Goal: Contribute content: Add original content to the website for others to see

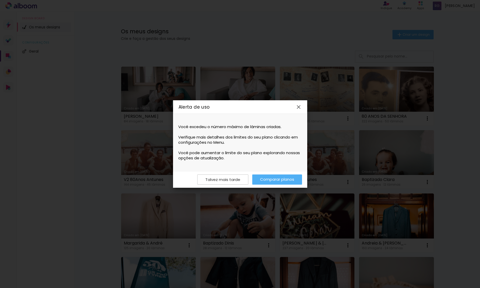
click at [0, 0] on iron-icon at bounding box center [0, 0] width 0 height 0
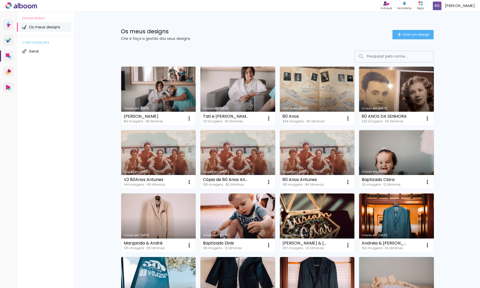
click at [136, 97] on link "Criado em [DATE]" at bounding box center [158, 96] width 75 height 59
click at [176, 112] on div "Mae tati 84 imagens ∙ 18 lâminas Abrir Fazer uma cópia Excluir" at bounding box center [158, 119] width 75 height 14
click at [176, 106] on link "Criado em [DATE]" at bounding box center [158, 96] width 75 height 59
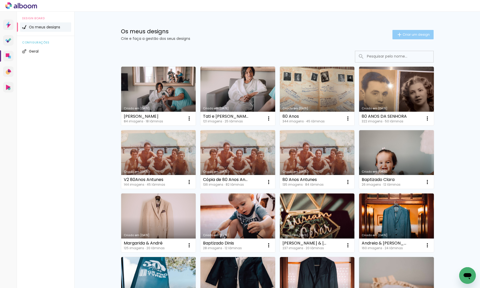
click at [406, 36] on span "Criar um design" at bounding box center [416, 34] width 27 height 3
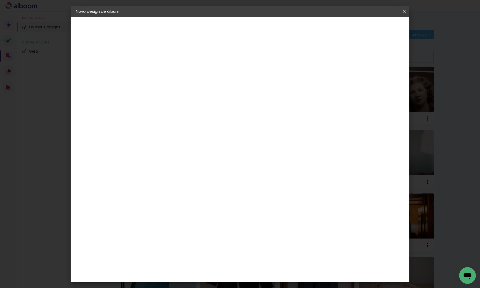
click at [161, 69] on input at bounding box center [161, 70] width 0 height 8
type input "Album pais [PERSON_NAME]"
type paper-input "Album pais [PERSON_NAME]"
click at [0, 0] on slot "Avançar" at bounding box center [0, 0] width 0 height 0
click at [192, 118] on div "DreambooksPro" at bounding box center [175, 118] width 34 height 4
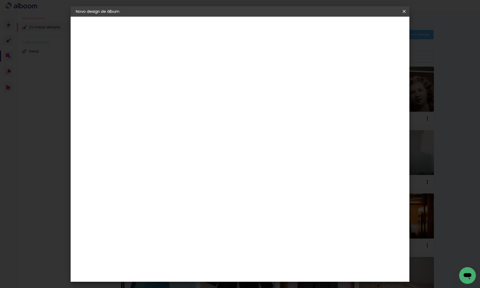
click at [0, 0] on slot "Tamanho Livre" at bounding box center [0, 0] width 0 height 0
click at [188, 117] on div "DreambooksPro" at bounding box center [175, 118] width 34 height 4
click at [0, 0] on slot "Avançar" at bounding box center [0, 0] width 0 height 0
click at [181, 87] on input "text" at bounding box center [171, 91] width 20 height 8
click at [270, 86] on paper-item "Álbum" at bounding box center [274, 86] width 104 height 10
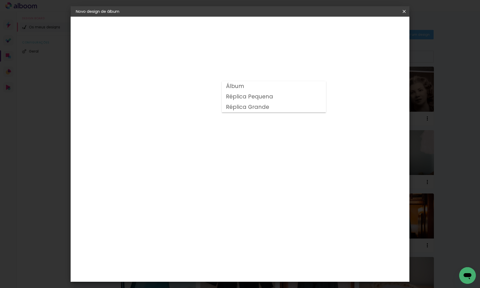
type input "Álbum"
click at [196, 224] on span "20 × 20" at bounding box center [184, 229] width 24 height 11
click at [0, 0] on slot "Avançar" at bounding box center [0, 0] width 0 height 0
click at [372, 27] on span "Iniciar design" at bounding box center [360, 28] width 24 height 4
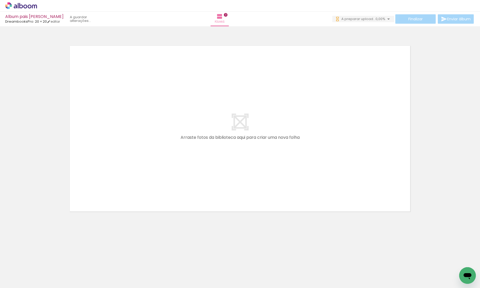
click at [439, 153] on div at bounding box center [240, 122] width 480 height 188
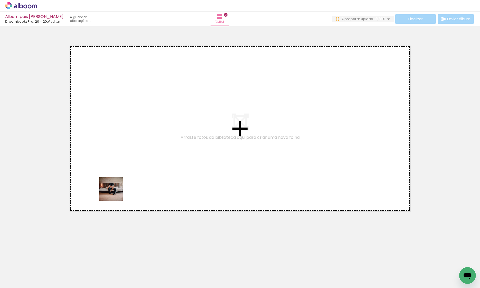
drag, startPoint x: 53, startPoint y: 277, endPoint x: 105, endPoint y: 226, distance: 72.6
click at [115, 193] on quentale-workspace at bounding box center [240, 144] width 480 height 288
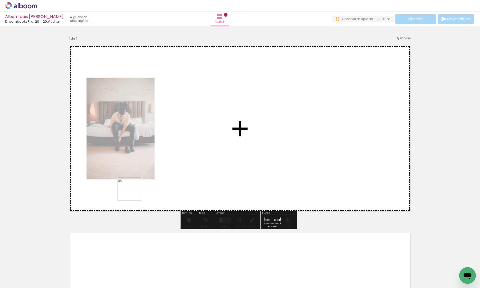
drag, startPoint x: 90, startPoint y: 271, endPoint x: 133, endPoint y: 193, distance: 89.3
click at [133, 193] on quentale-workspace at bounding box center [240, 144] width 480 height 288
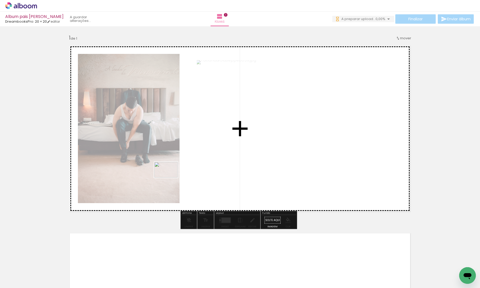
drag, startPoint x: 108, startPoint y: 272, endPoint x: 170, endPoint y: 178, distance: 112.9
click at [170, 178] on quentale-workspace at bounding box center [240, 144] width 480 height 288
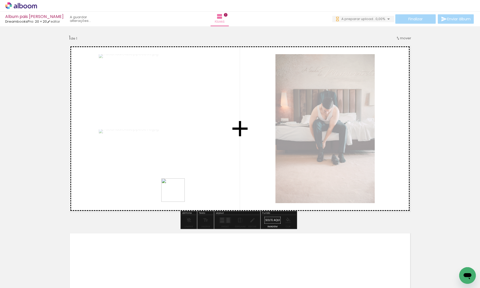
drag, startPoint x: 152, startPoint y: 256, endPoint x: 185, endPoint y: 180, distance: 83.5
click at [185, 180] on quentale-workspace at bounding box center [240, 144] width 480 height 288
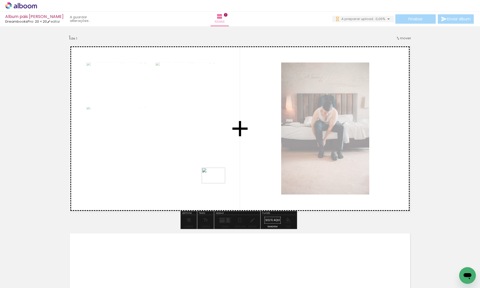
drag, startPoint x: 168, startPoint y: 269, endPoint x: 217, endPoint y: 184, distance: 98.9
click at [217, 184] on quentale-workspace at bounding box center [240, 144] width 480 height 288
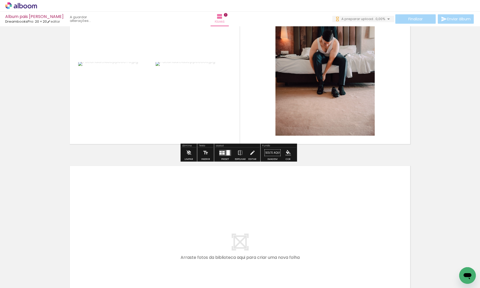
scroll to position [125, 0]
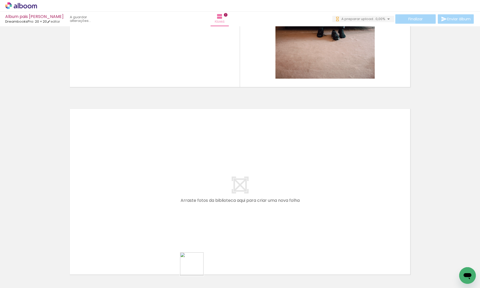
drag, startPoint x: 196, startPoint y: 268, endPoint x: 202, endPoint y: 211, distance: 57.2
click at [202, 211] on quentale-workspace at bounding box center [240, 144] width 480 height 288
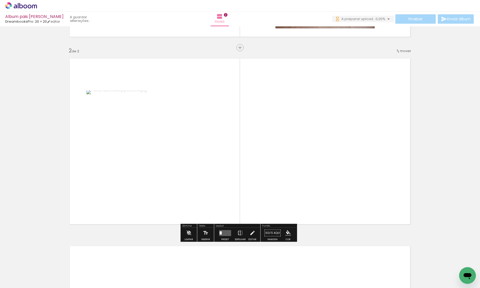
scroll to position [175, 0]
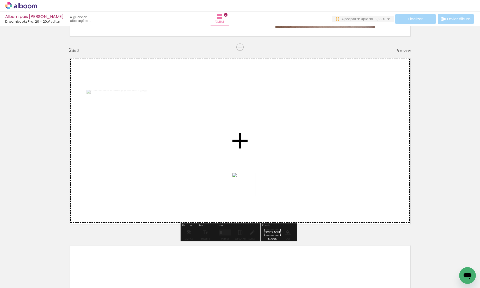
drag, startPoint x: 229, startPoint y: 275, endPoint x: 249, endPoint y: 230, distance: 49.8
click at [248, 188] on quentale-workspace at bounding box center [240, 144] width 480 height 288
drag, startPoint x: 253, startPoint y: 272, endPoint x: 287, endPoint y: 157, distance: 119.3
click at [287, 157] on quentale-workspace at bounding box center [240, 144] width 480 height 288
drag, startPoint x: 284, startPoint y: 276, endPoint x: 305, endPoint y: 185, distance: 92.7
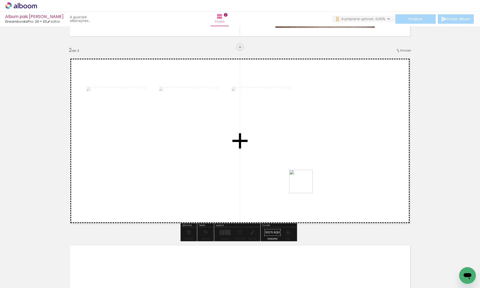
click at [305, 185] on quentale-workspace at bounding box center [240, 144] width 480 height 288
drag, startPoint x: 312, startPoint y: 271, endPoint x: 330, endPoint y: 189, distance: 83.5
click at [330, 189] on quentale-workspace at bounding box center [240, 144] width 480 height 288
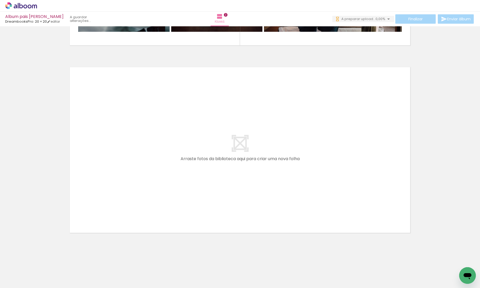
scroll to position [0, 302]
drag, startPoint x: 46, startPoint y: 273, endPoint x: 87, endPoint y: 229, distance: 60.7
click at [87, 229] on quentale-workspace at bounding box center [240, 144] width 480 height 288
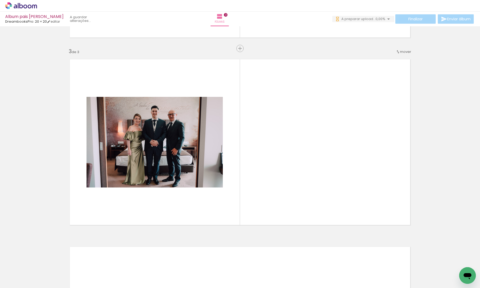
scroll to position [363, 0]
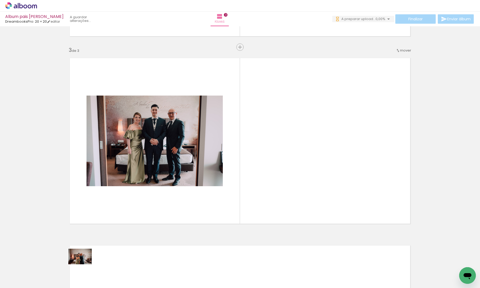
drag, startPoint x: 78, startPoint y: 279, endPoint x: 121, endPoint y: 200, distance: 89.5
click at [121, 200] on quentale-workspace at bounding box center [240, 144] width 480 height 288
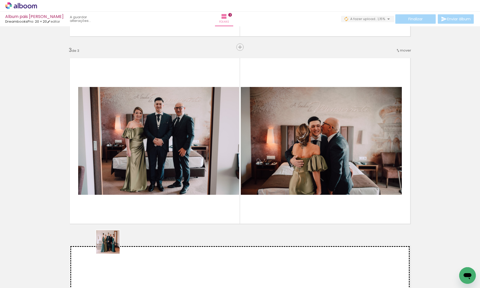
drag, startPoint x: 99, startPoint y: 269, endPoint x: 143, endPoint y: 200, distance: 81.9
click at [143, 200] on quentale-workspace at bounding box center [240, 144] width 480 height 288
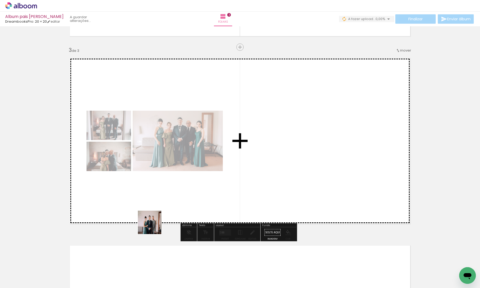
drag, startPoint x: 133, startPoint y: 274, endPoint x: 165, endPoint y: 201, distance: 79.5
click at [165, 201] on quentale-workspace at bounding box center [240, 144] width 480 height 288
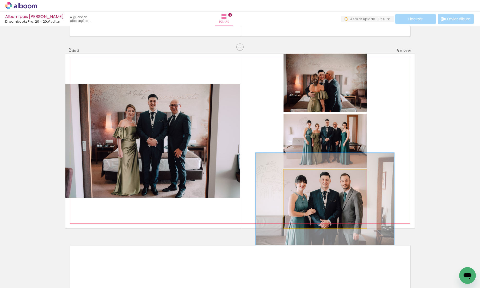
drag, startPoint x: 295, startPoint y: 175, endPoint x: 305, endPoint y: 175, distance: 10.4
type paper-slider "157"
click at [305, 175] on div at bounding box center [306, 175] width 5 height 5
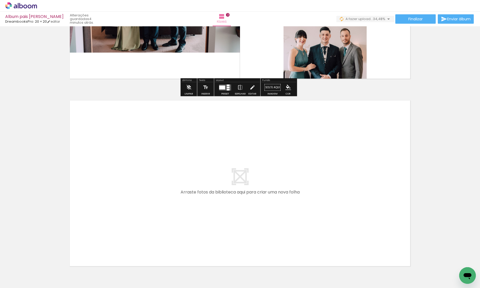
scroll to position [509, 0]
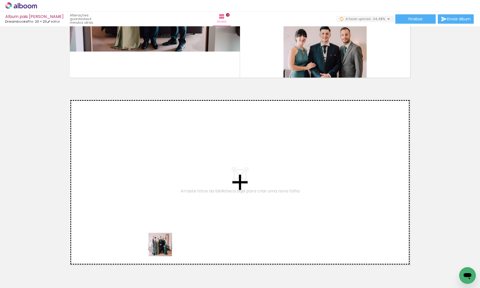
drag, startPoint x: 164, startPoint y: 249, endPoint x: 175, endPoint y: 201, distance: 48.9
click at [175, 201] on quentale-workspace at bounding box center [240, 144] width 480 height 288
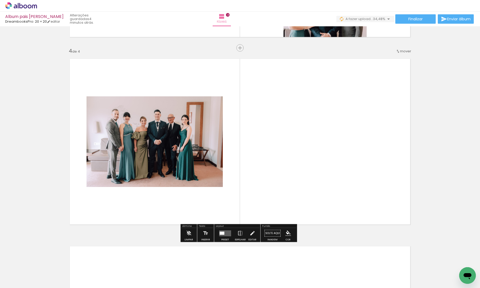
scroll to position [551, 0]
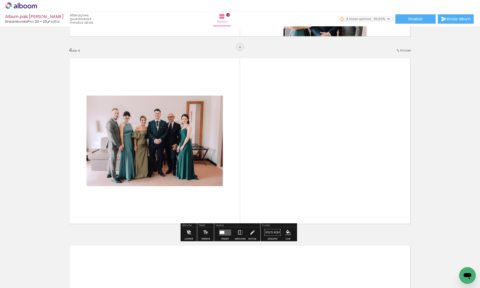
click at [221, 233] on div at bounding box center [222, 232] width 5 height 3
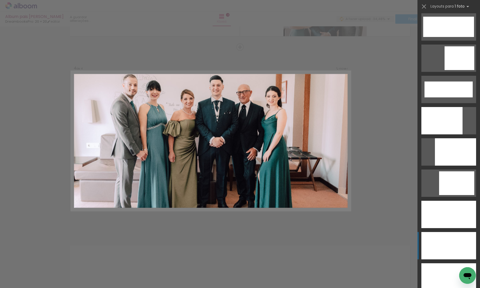
scroll to position [1387, 0]
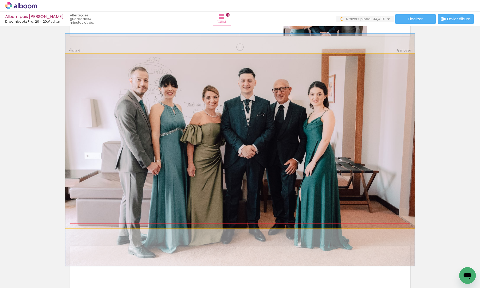
drag, startPoint x: 261, startPoint y: 163, endPoint x: 260, endPoint y: 172, distance: 9.2
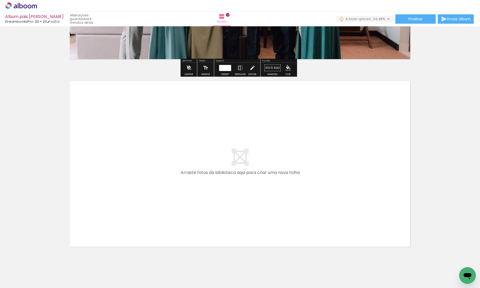
scroll to position [729, 0]
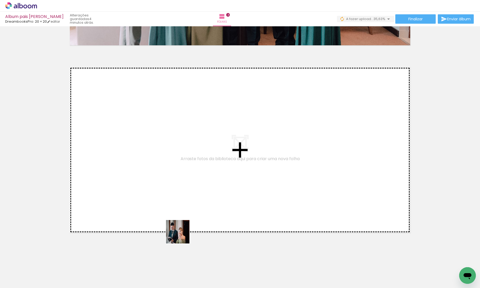
drag, startPoint x: 187, startPoint y: 276, endPoint x: 180, endPoint y: 218, distance: 58.3
click at [180, 218] on quentale-workspace at bounding box center [240, 144] width 480 height 288
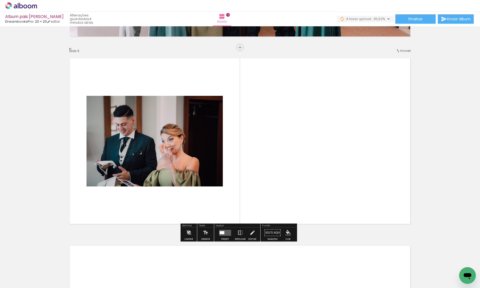
scroll to position [738, 0]
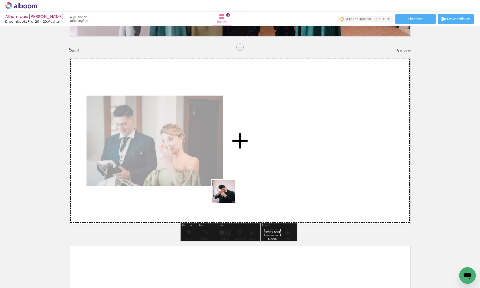
drag, startPoint x: 210, startPoint y: 273, endPoint x: 227, endPoint y: 195, distance: 79.5
click at [227, 195] on quentale-workspace at bounding box center [240, 144] width 480 height 288
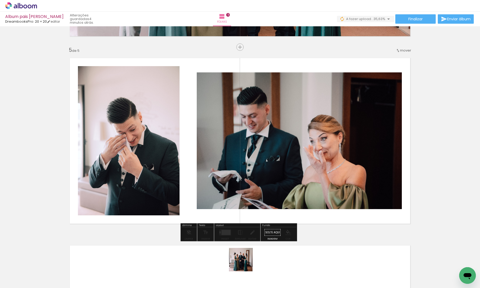
drag, startPoint x: 244, startPoint y: 270, endPoint x: 253, endPoint y: 181, distance: 89.4
click at [253, 181] on quentale-workspace at bounding box center [240, 144] width 480 height 288
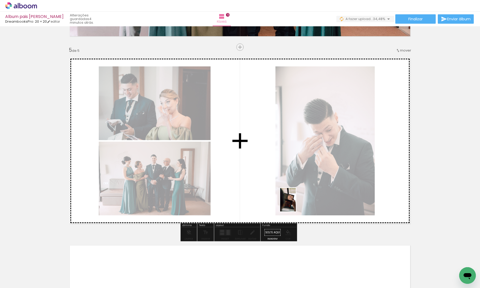
drag, startPoint x: 276, startPoint y: 279, endPoint x: 296, endPoint y: 204, distance: 77.5
click at [296, 204] on quentale-workspace at bounding box center [240, 144] width 480 height 288
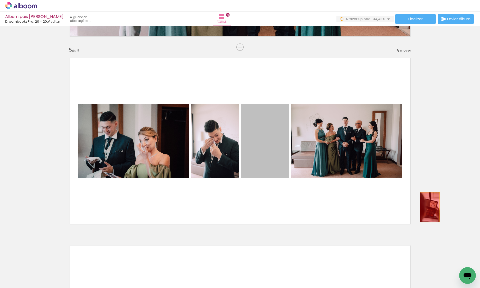
drag, startPoint x: 262, startPoint y: 163, endPoint x: 429, endPoint y: 207, distance: 172.1
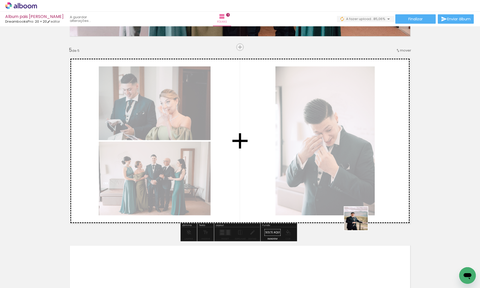
drag, startPoint x: 362, startPoint y: 276, endPoint x: 357, endPoint y: 200, distance: 76.0
click at [357, 200] on quentale-workspace at bounding box center [240, 144] width 480 height 288
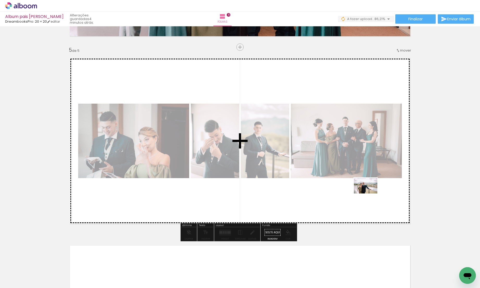
drag, startPoint x: 387, startPoint y: 276, endPoint x: 370, endPoint y: 194, distance: 84.3
click at [370, 194] on quentale-workspace at bounding box center [240, 144] width 480 height 288
